Goal: Check status: Check status

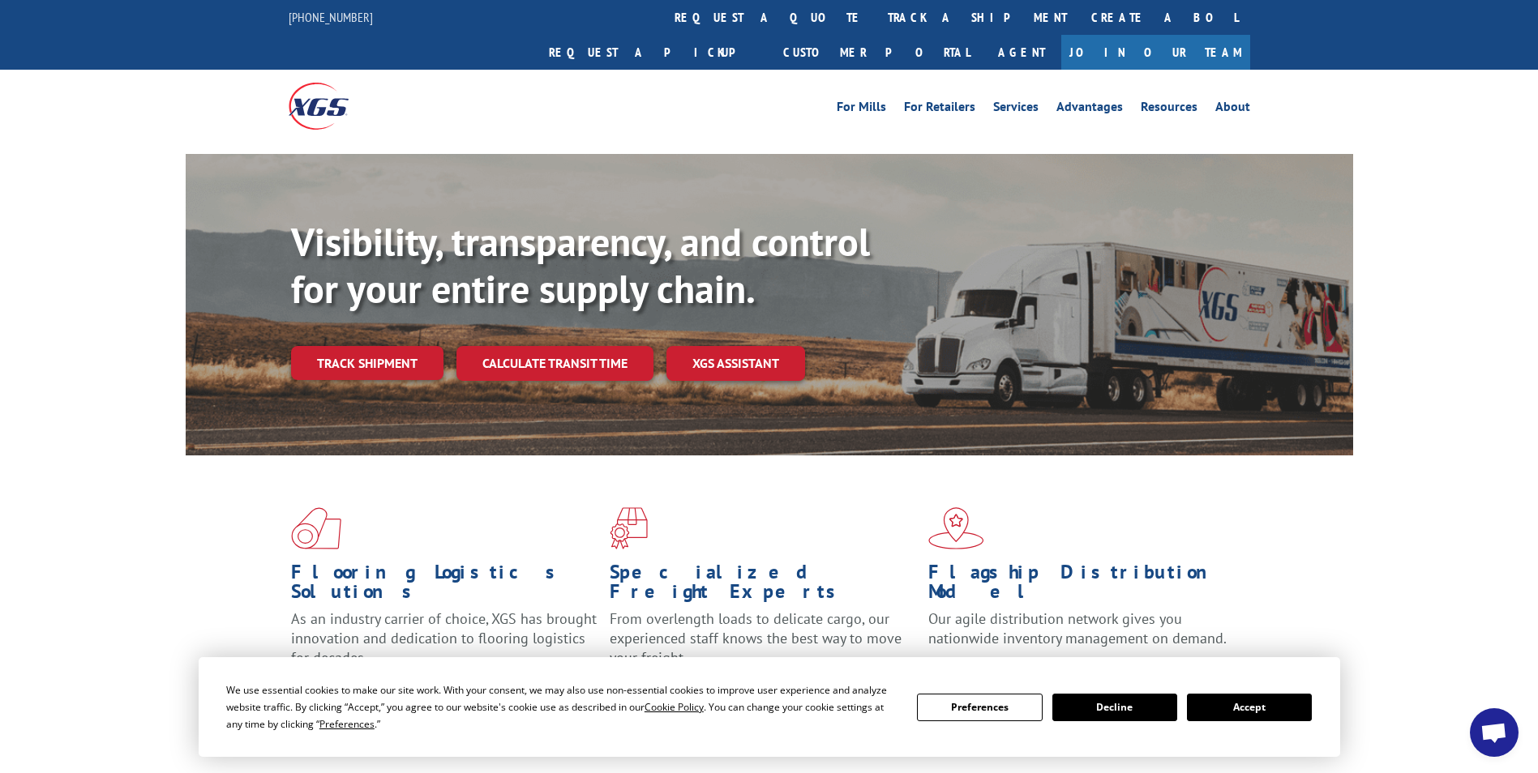
click at [1265, 708] on button "Accept" at bounding box center [1249, 708] width 125 height 28
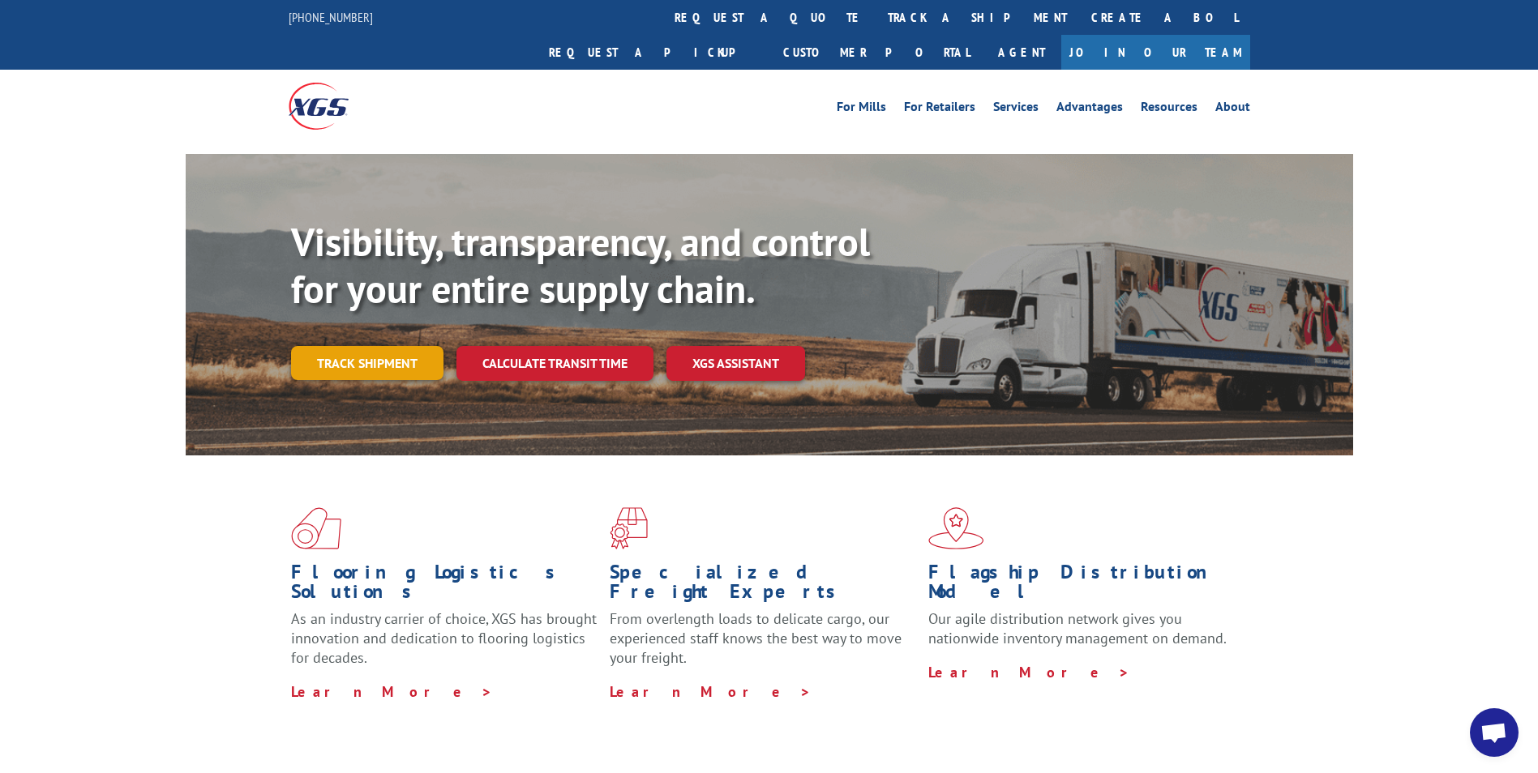
click at [376, 346] on link "Track shipment" at bounding box center [367, 363] width 152 height 34
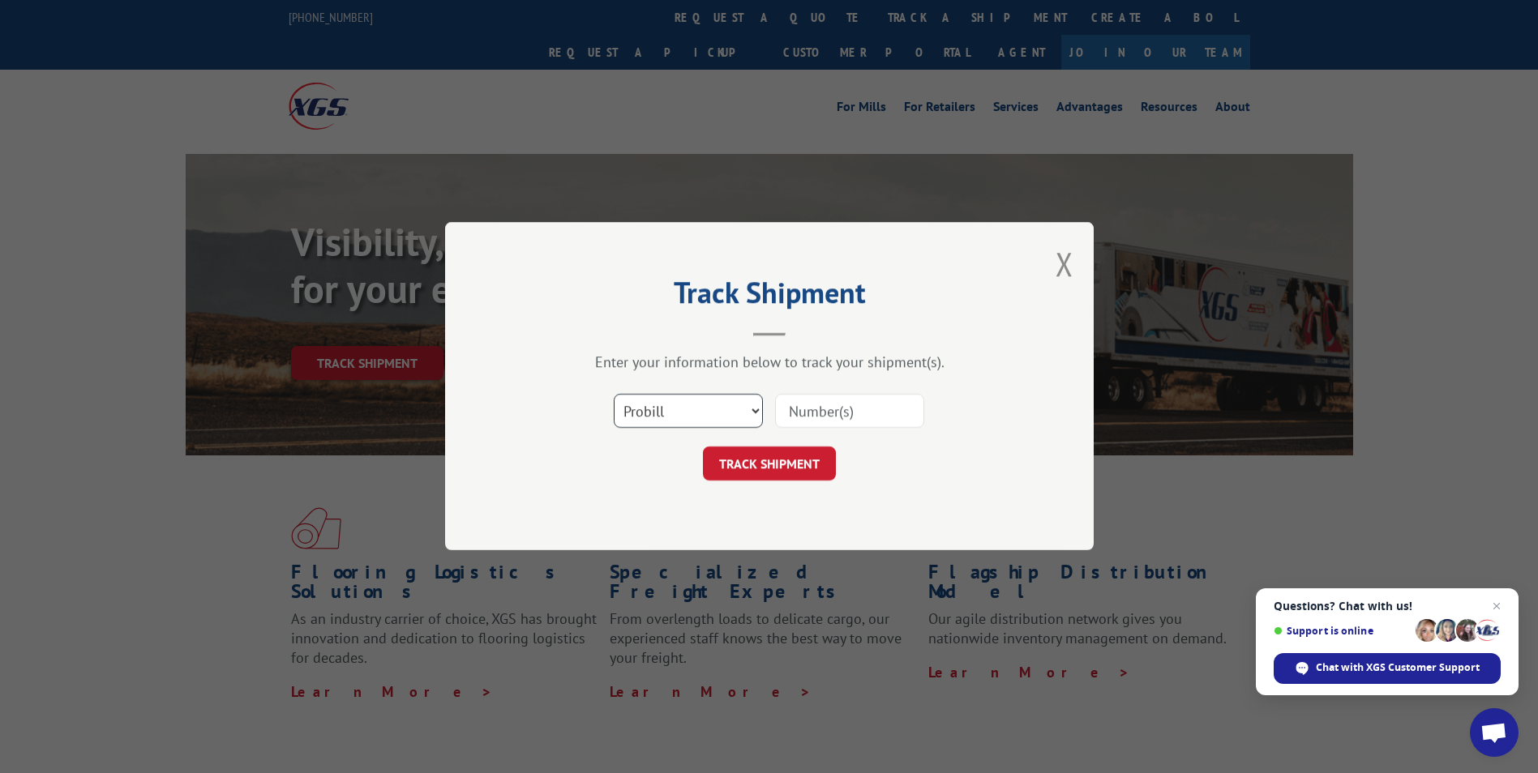
click at [683, 416] on select "Select category... Probill BOL PO" at bounding box center [688, 412] width 149 height 34
click at [809, 414] on input at bounding box center [849, 412] width 149 height 34
type input "17639053"
click at [703, 447] on button "TRACK SHIPMENT" at bounding box center [769, 464] width 133 height 34
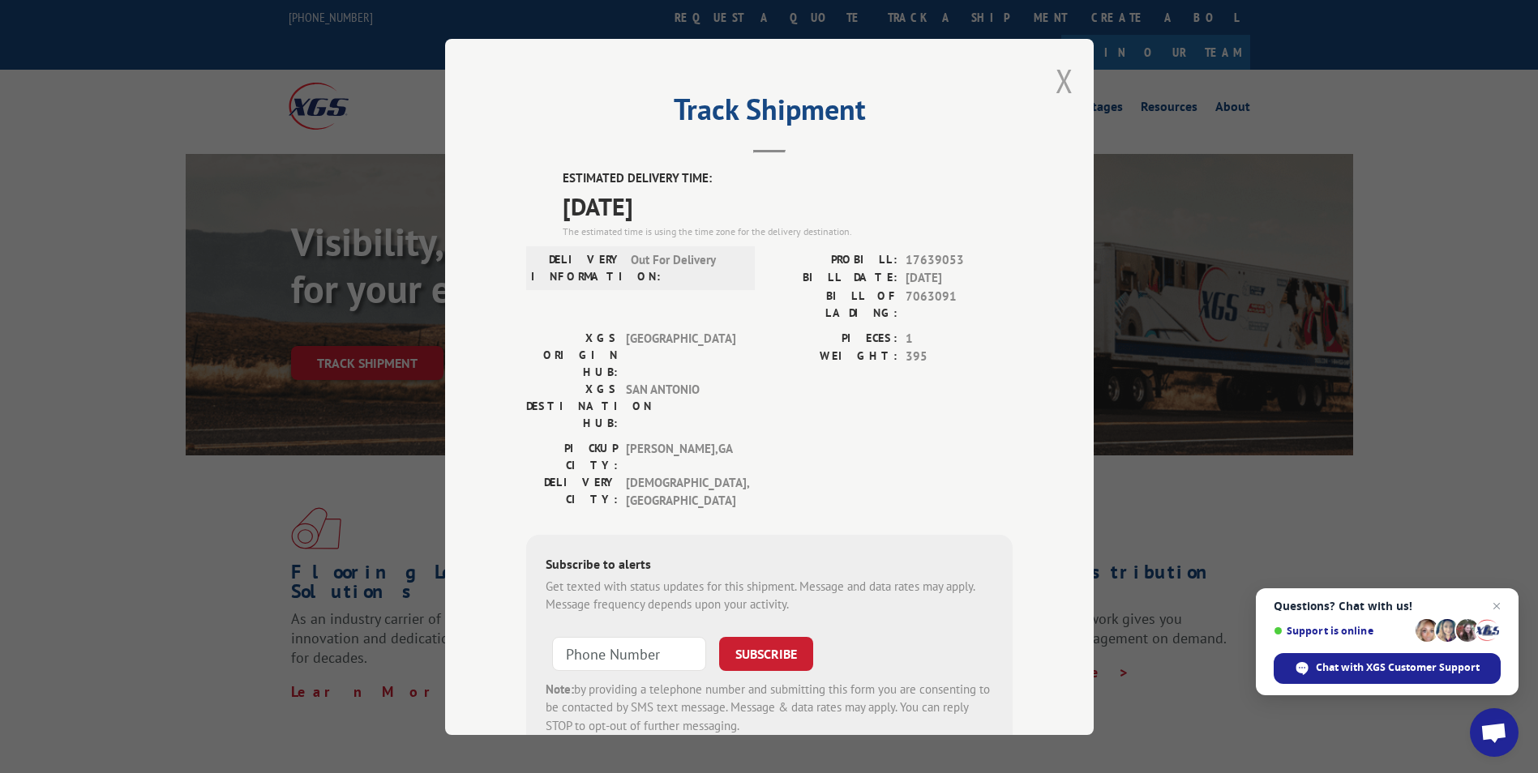
click at [1055, 81] on button "Close modal" at bounding box center [1064, 80] width 18 height 43
